Goal: Task Accomplishment & Management: Use online tool/utility

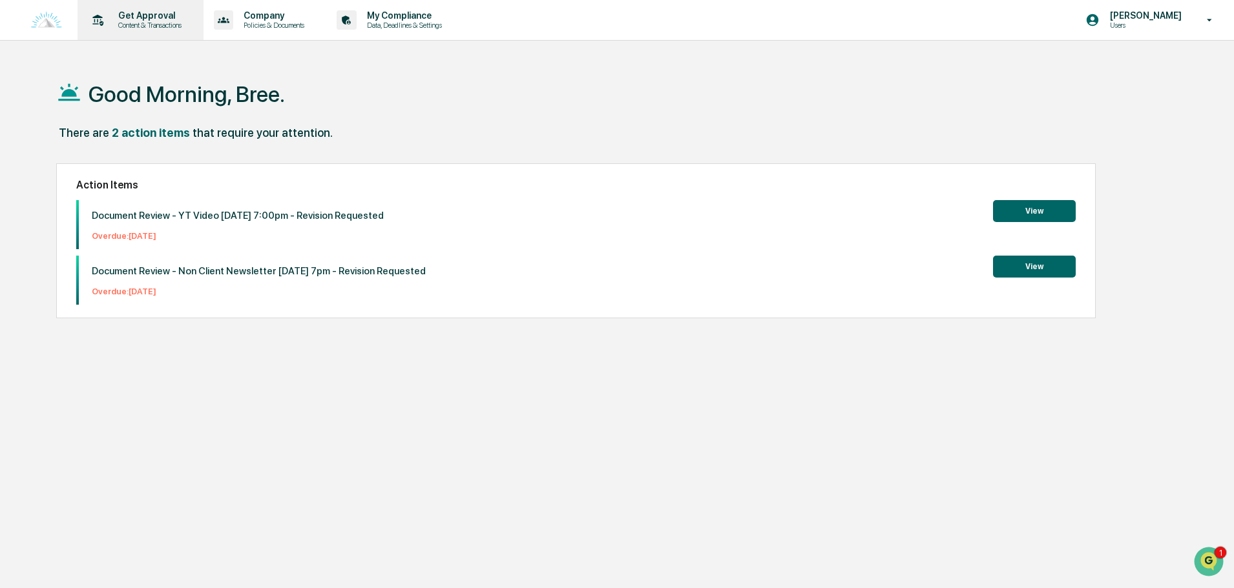
click at [140, 16] on p "Get Approval" at bounding box center [148, 15] width 80 height 10
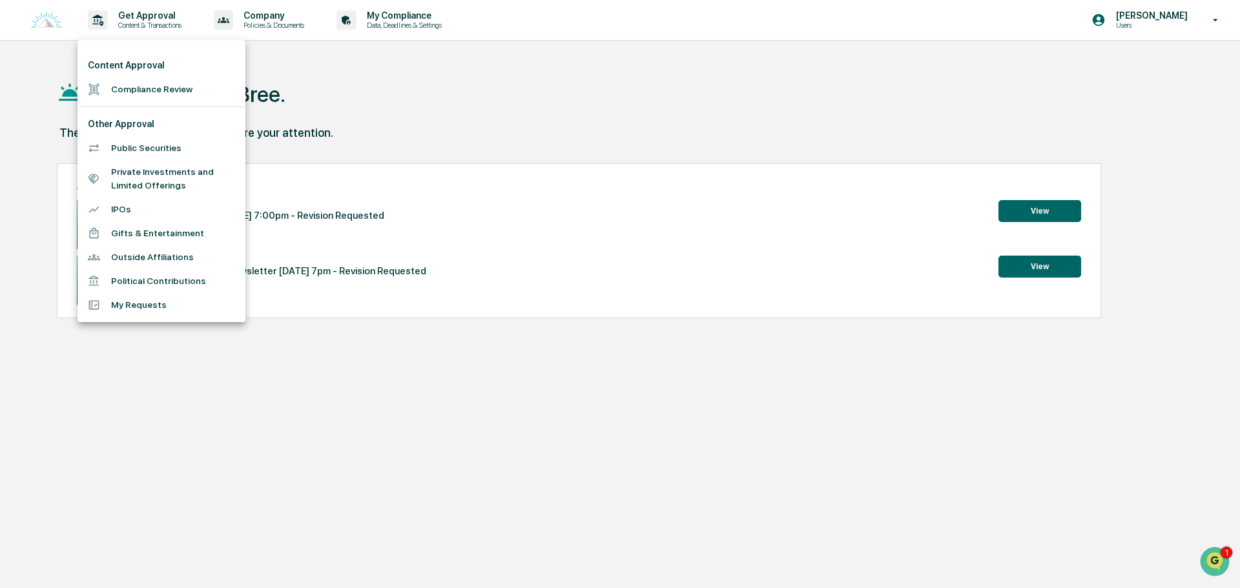
click at [123, 77] on li "Content Approval" at bounding box center [162, 66] width 168 height 24
click at [125, 83] on li "Compliance Review" at bounding box center [162, 90] width 168 height 24
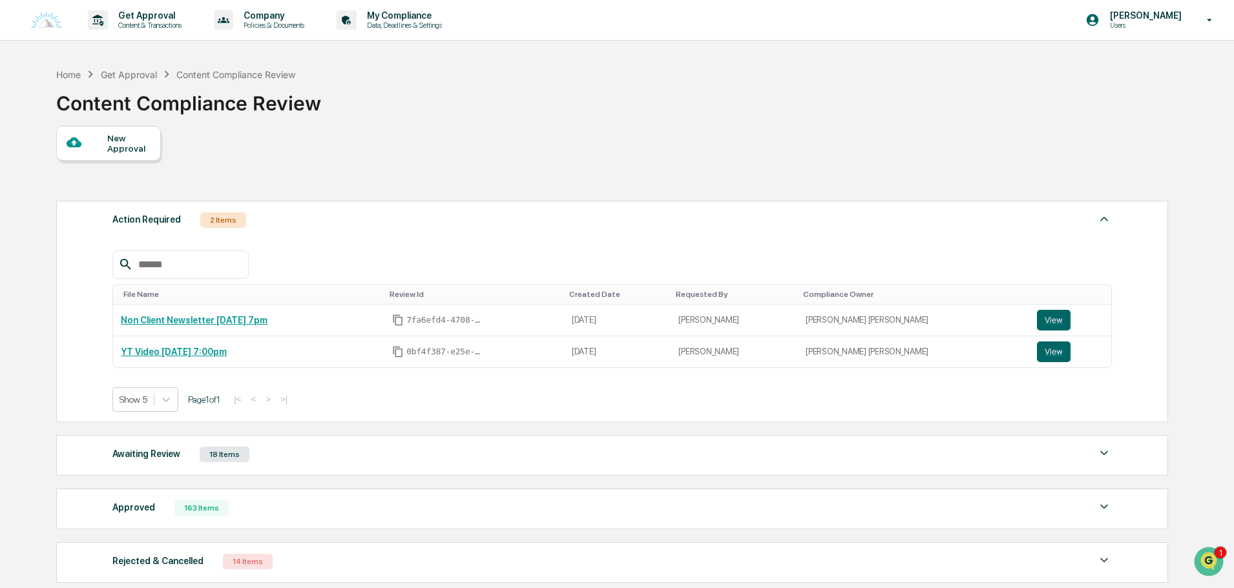
click at [305, 221] on div "Action Required 2 Items" at bounding box center [611, 220] width 999 height 18
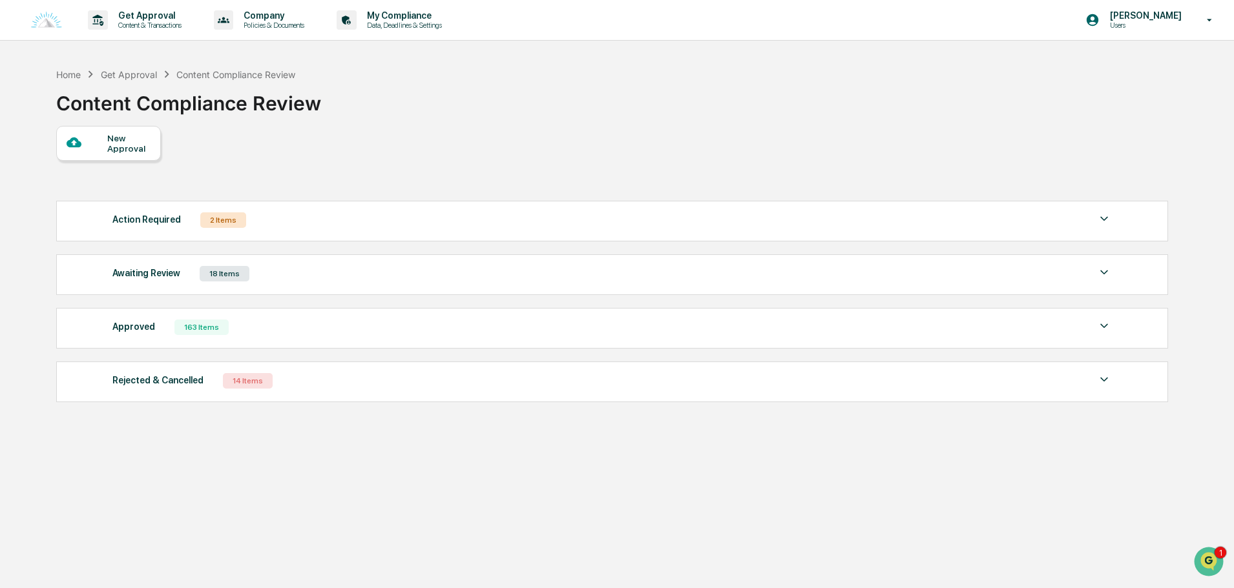
click at [329, 278] on div "Awaiting Review 18 Items" at bounding box center [611, 274] width 999 height 18
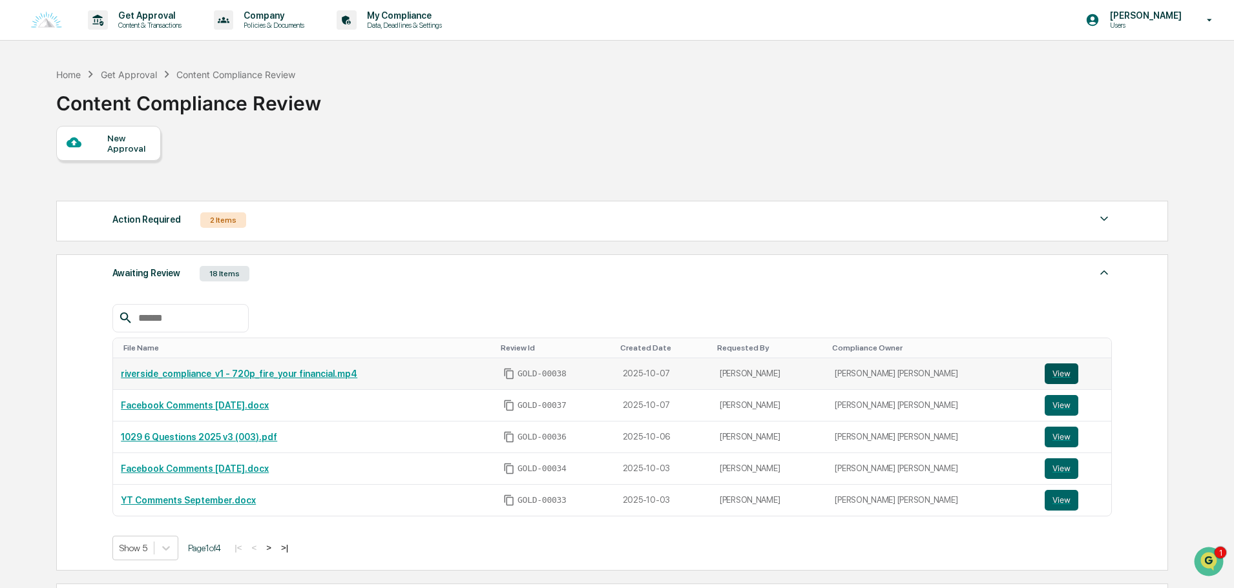
click at [1044, 368] on button "View" at bounding box center [1061, 374] width 34 height 21
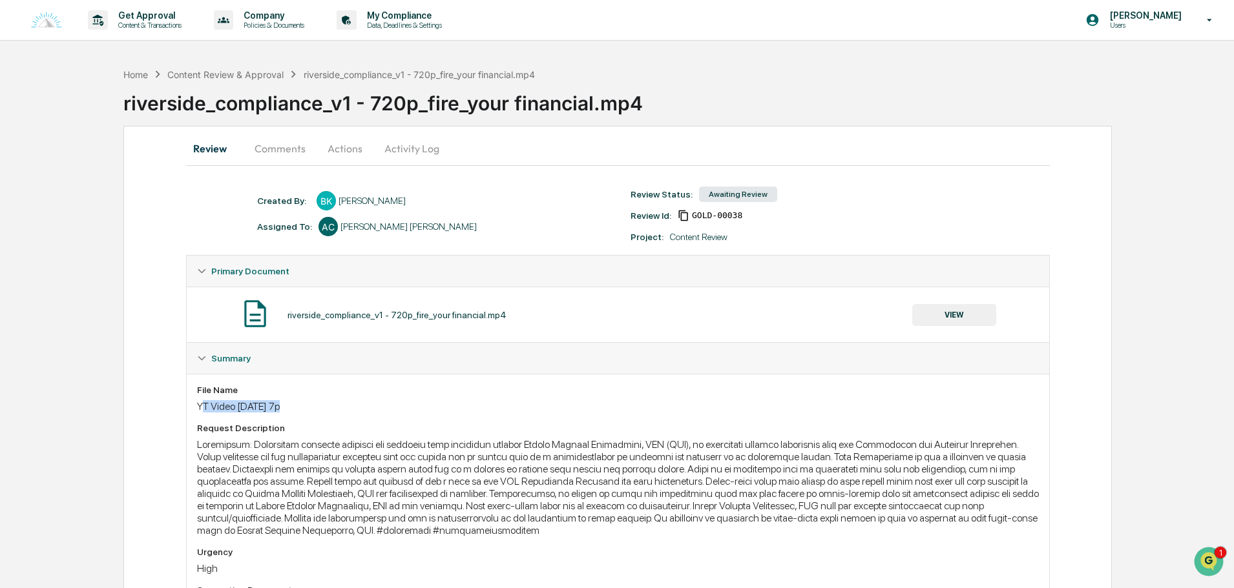
drag, startPoint x: 296, startPoint y: 407, endPoint x: 201, endPoint y: 401, distance: 95.1
click at [201, 401] on div "YT Video 10/9 @ 7p" at bounding box center [618, 406] width 842 height 12
click at [378, 413] on div "File Name YT Video 10/9 @ 7p Request Description Urgency High Supporting Docume…" at bounding box center [618, 529] width 842 height 288
click at [285, 149] on button "Comments" at bounding box center [280, 148] width 72 height 31
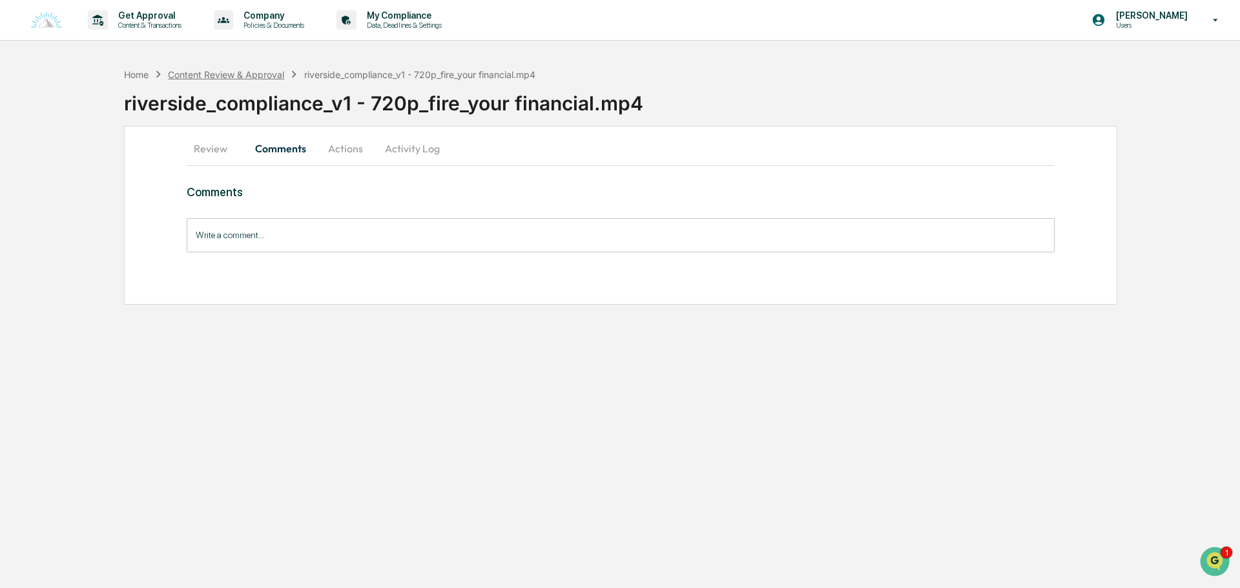
click at [243, 74] on div "Content Review & Approval" at bounding box center [226, 74] width 116 height 11
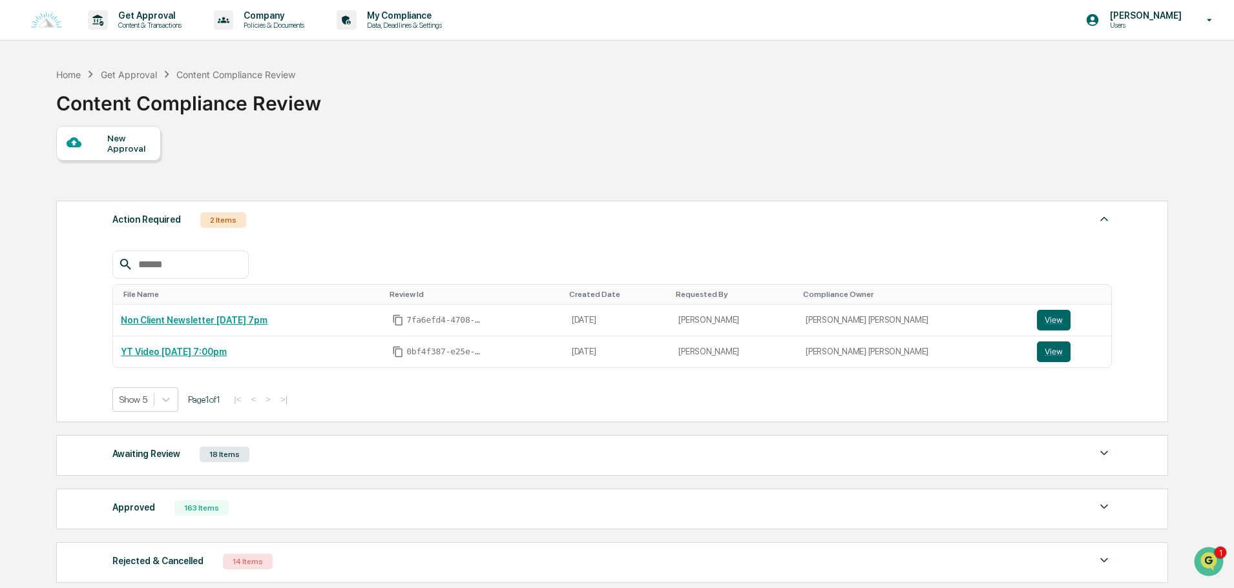
click at [252, 461] on div "Awaiting Review 18 Items" at bounding box center [611, 455] width 999 height 18
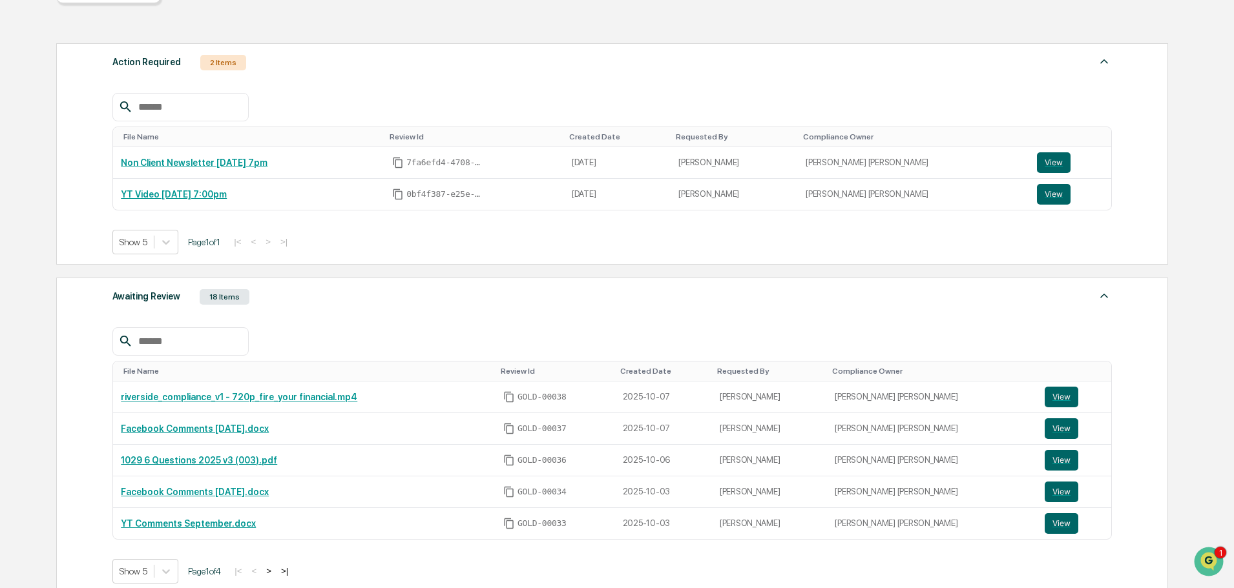
scroll to position [163, 0]
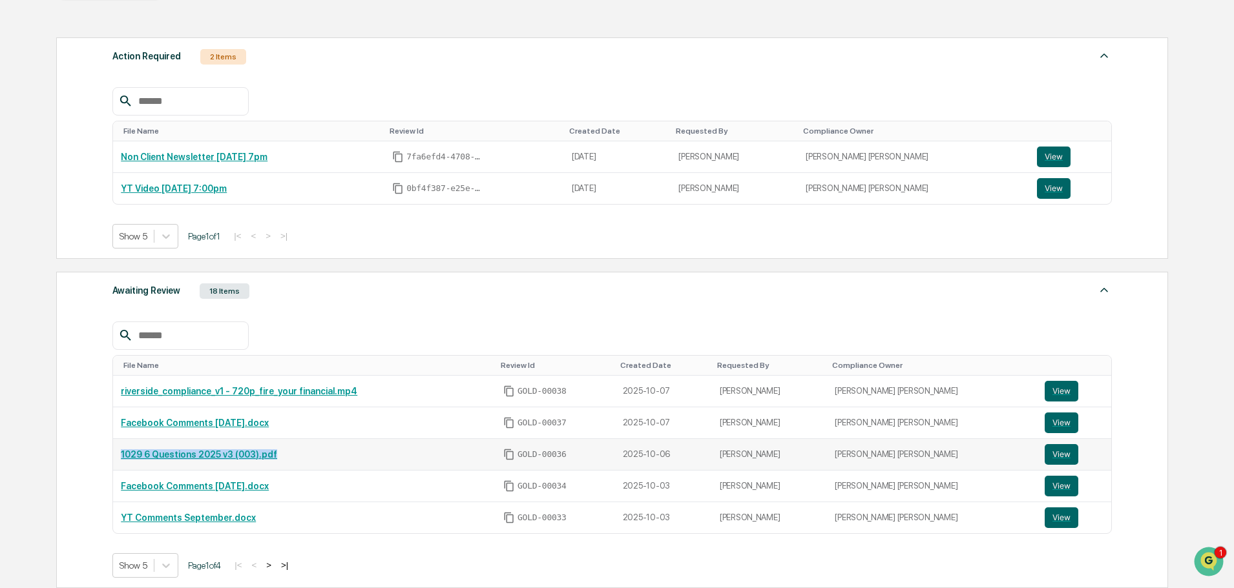
drag, startPoint x: 279, startPoint y: 455, endPoint x: 122, endPoint y: 461, distance: 157.0
click at [122, 461] on td "1029 6 Questions 2025 v3 (003).pdf" at bounding box center [304, 455] width 382 height 32
copy link "1029 6 Questions 2025 v3 (003).pdf"
click at [353, 313] on div "File Name Review Id Created Date Requested By Compliance Owner riverside_compli…" at bounding box center [611, 440] width 999 height 276
click at [351, 287] on div "Awaiting Review 18 Items" at bounding box center [611, 291] width 999 height 18
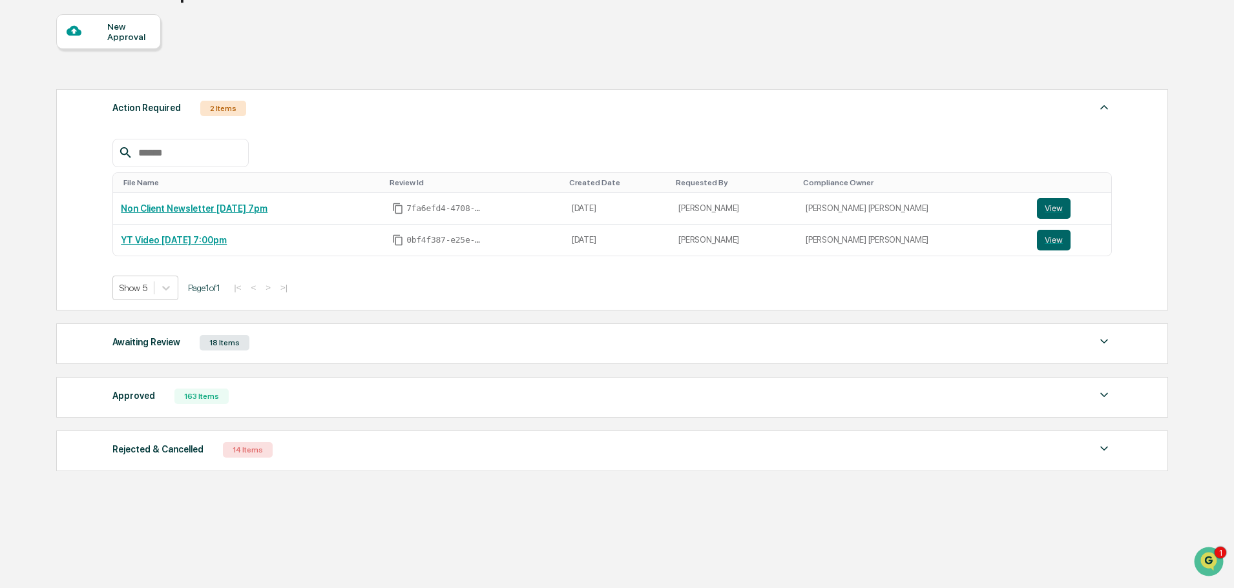
scroll to position [112, 0]
click at [273, 344] on div "Awaiting Review 18 Items" at bounding box center [611, 343] width 999 height 18
